Goal: Check status: Check status

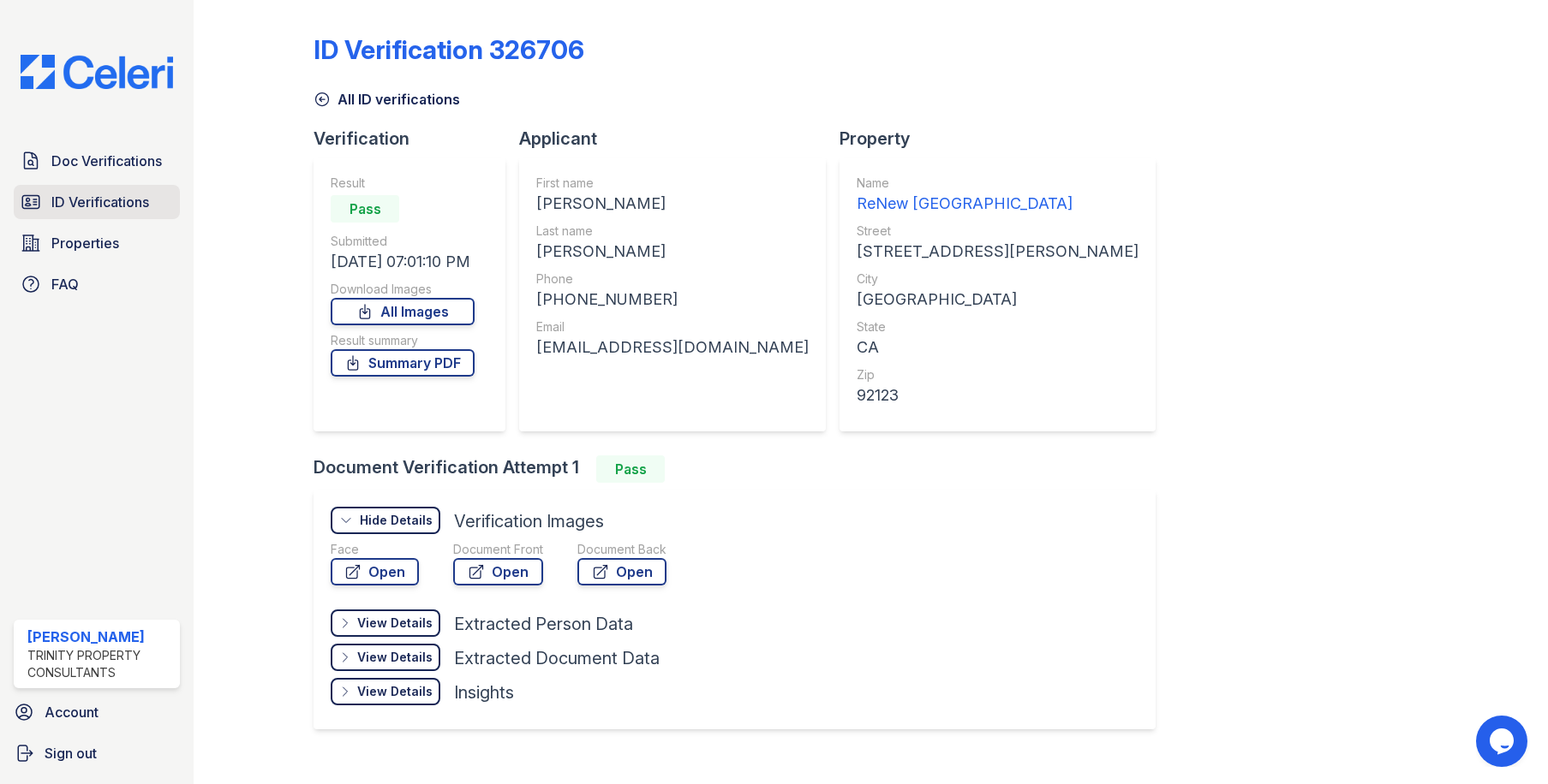
click at [136, 190] on link "ID Verifications" at bounding box center [96, 202] width 166 height 34
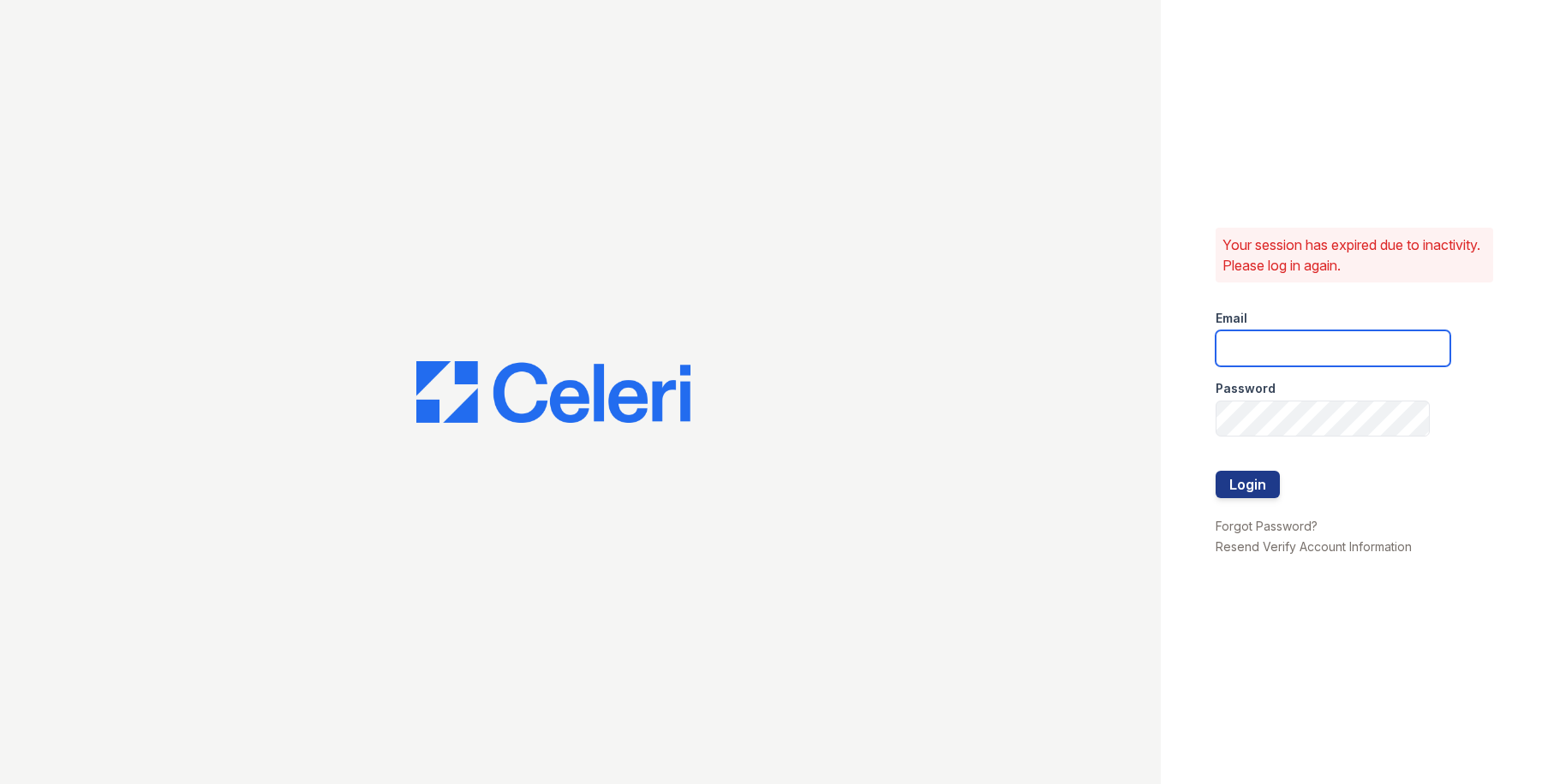
click at [1326, 360] on input "email" at bounding box center [1332, 348] width 235 height 36
type input "[EMAIL_ADDRESS][DOMAIN_NAME]"
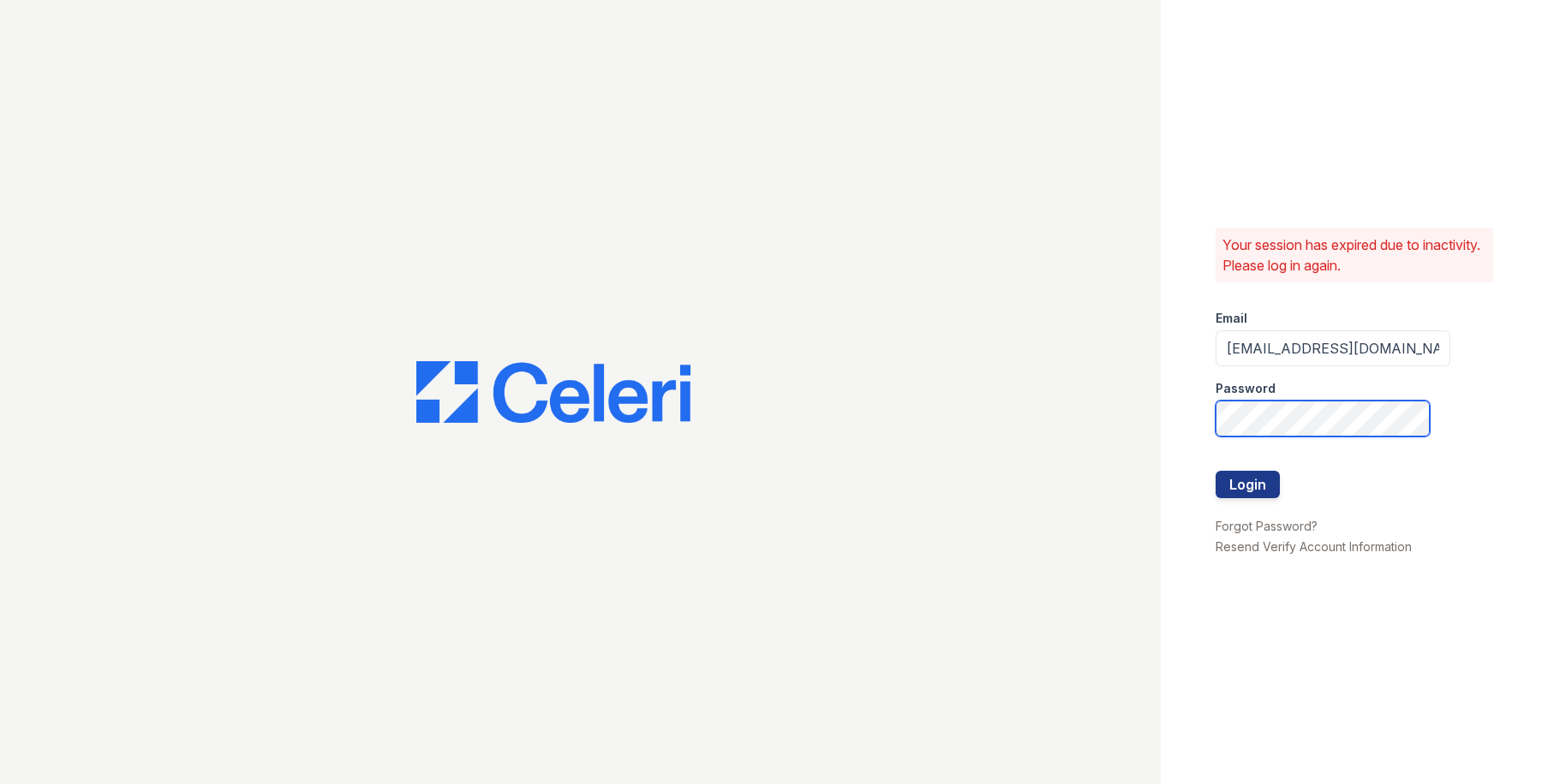
click at [1216, 471] on button "Login" at bounding box center [1248, 484] width 65 height 28
